Goal: Transaction & Acquisition: Purchase product/service

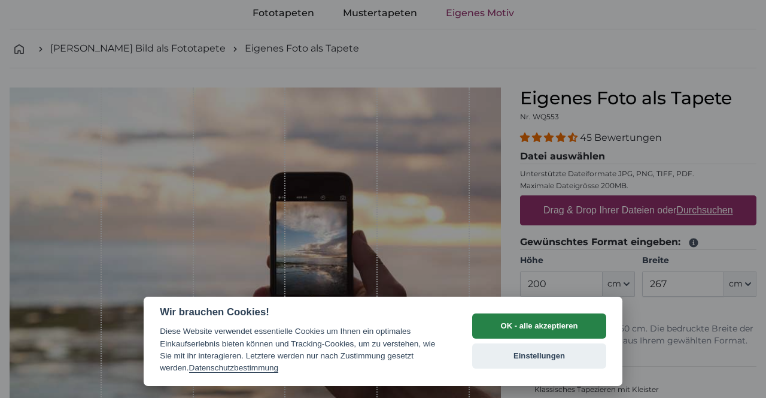
scroll to position [68, 0]
click at [523, 323] on button "OK - alle akzeptieren" at bounding box center [539, 325] width 134 height 25
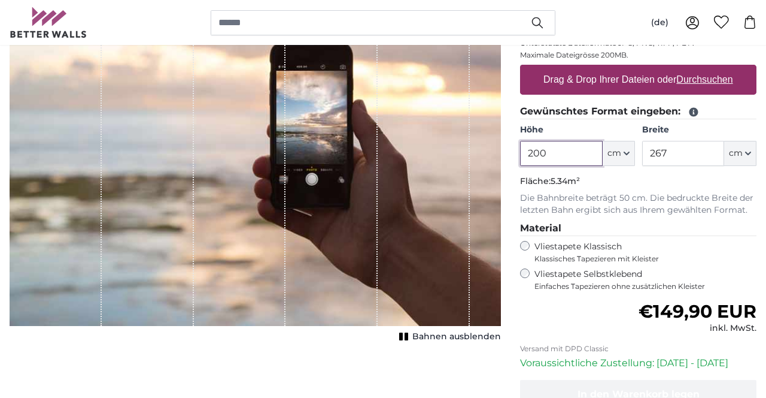
scroll to position [204, 0]
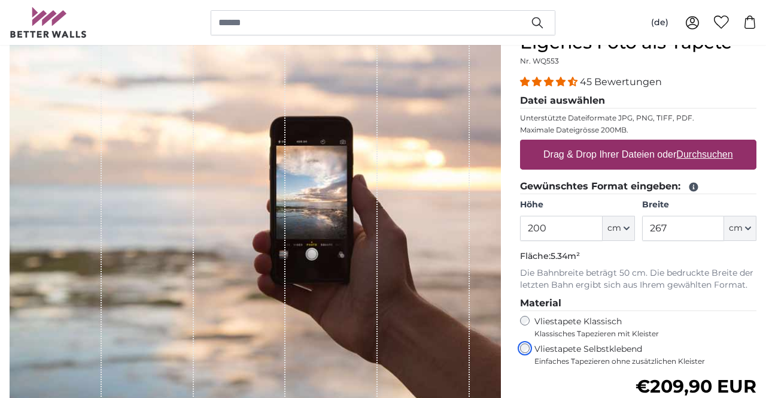
scroll to position [137, 0]
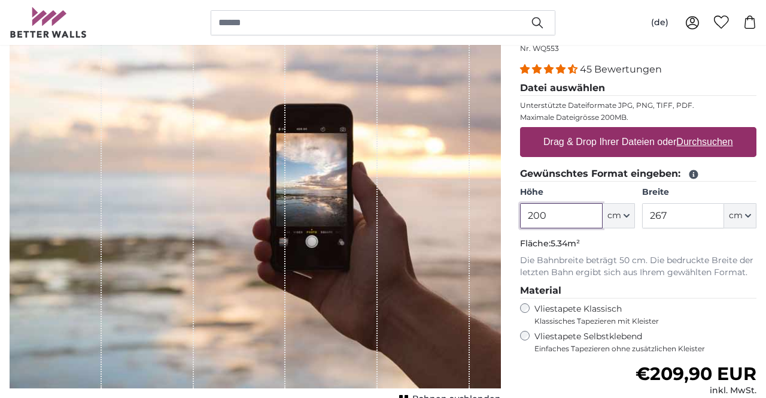
click at [541, 219] on input "200" at bounding box center [561, 215] width 82 height 25
type input "220"
click at [680, 219] on input "267" at bounding box center [683, 215] width 82 height 25
type input "2"
type input "500"
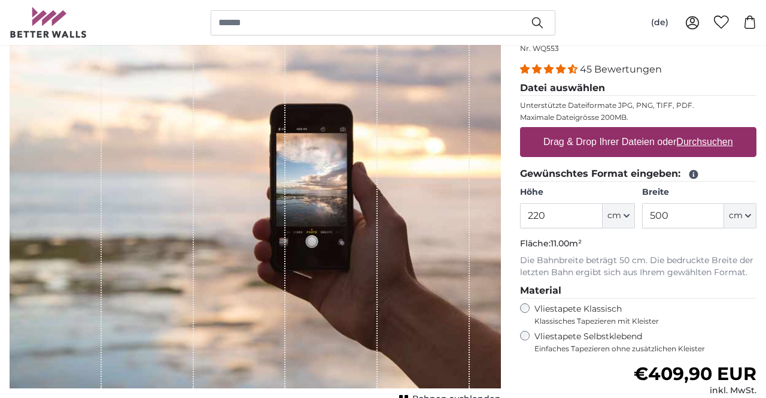
click at [669, 299] on fieldset "Material Vliestapete Klassisch Klassisches Tapezieren mit Kleister Vliestapete …" at bounding box center [638, 318] width 236 height 70
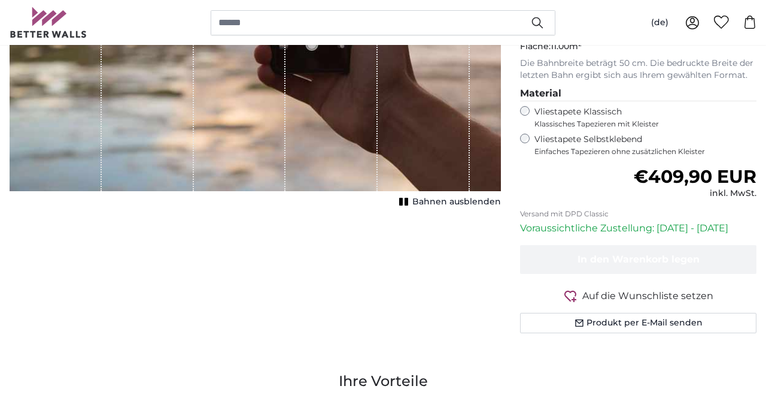
scroll to position [332, 0]
